Goal: Navigation & Orientation: Go to known website

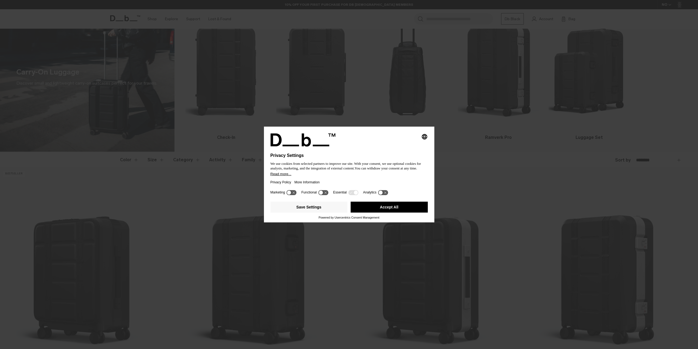
click at [334, 184] on div "Privacy Policy More Information" at bounding box center [348, 182] width 157 height 13
click at [358, 202] on button "Accept All" at bounding box center [389, 206] width 77 height 11
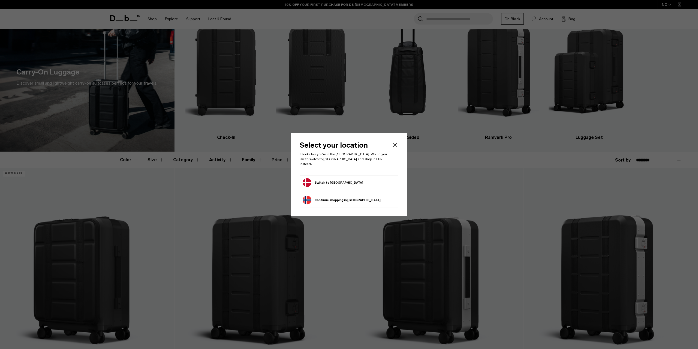
click at [325, 182] on button "Switch to Denmark" at bounding box center [333, 182] width 61 height 9
